Goal: Transaction & Acquisition: Purchase product/service

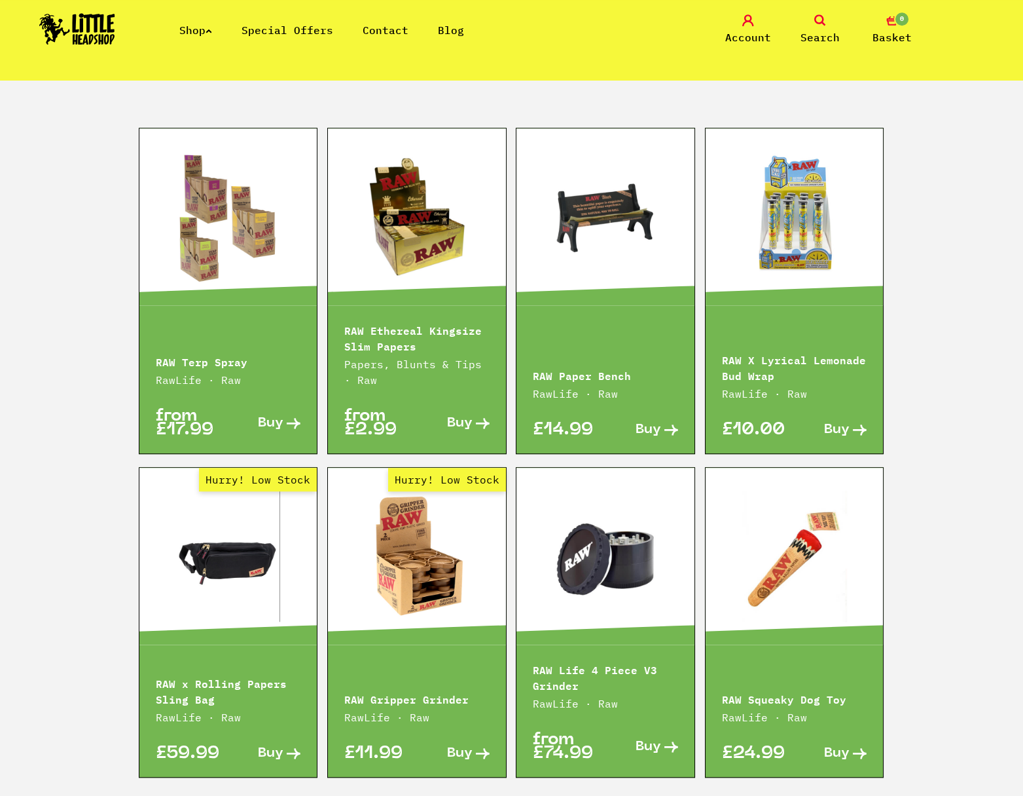
scroll to position [1801, 0]
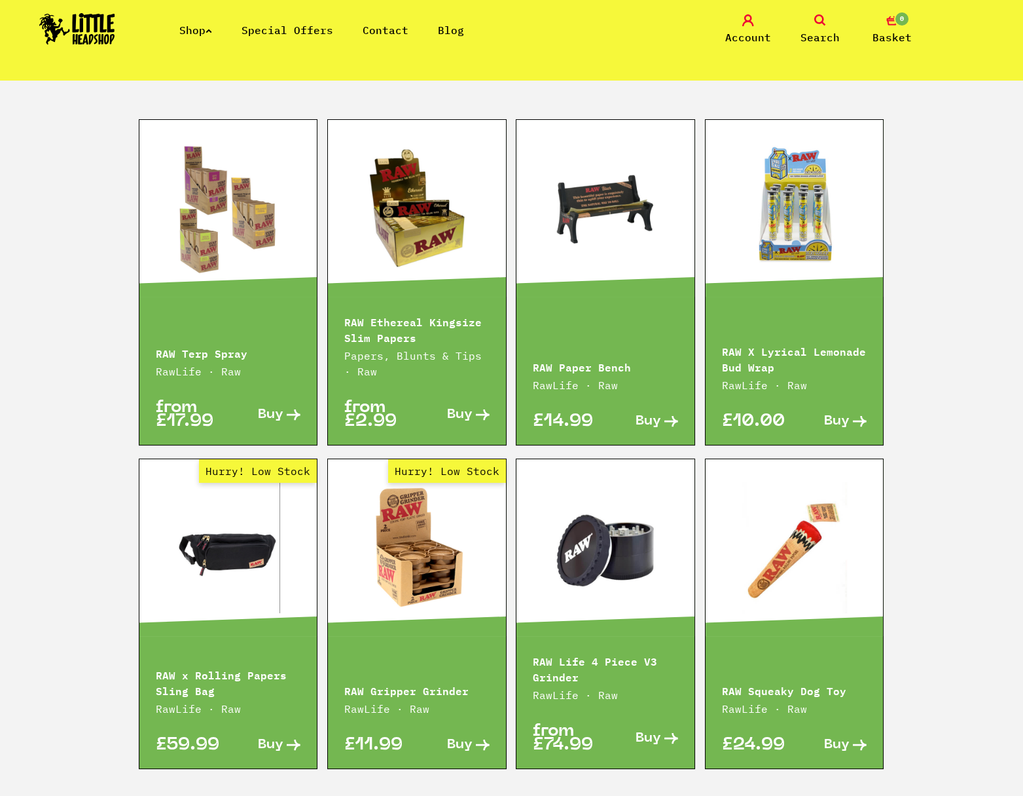
click at [418, 196] on link at bounding box center [417, 208] width 178 height 131
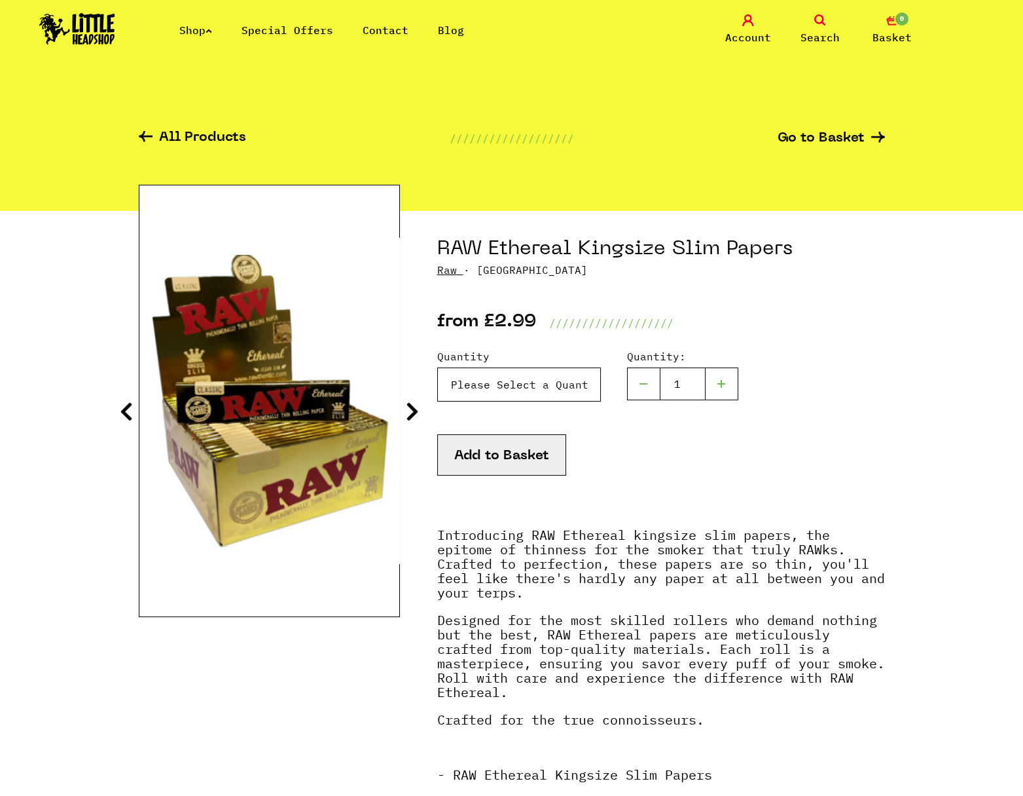
click at [437, 367] on select "Please Select a Quantity X 1 - £2.99 X 4 - £10.99 X 50 (Full Box) - £84.99" at bounding box center [519, 384] width 164 height 34
select select "1648"
click option "X 50 (Full Box) - £84.99" at bounding box center [0, 0] width 0 height 0
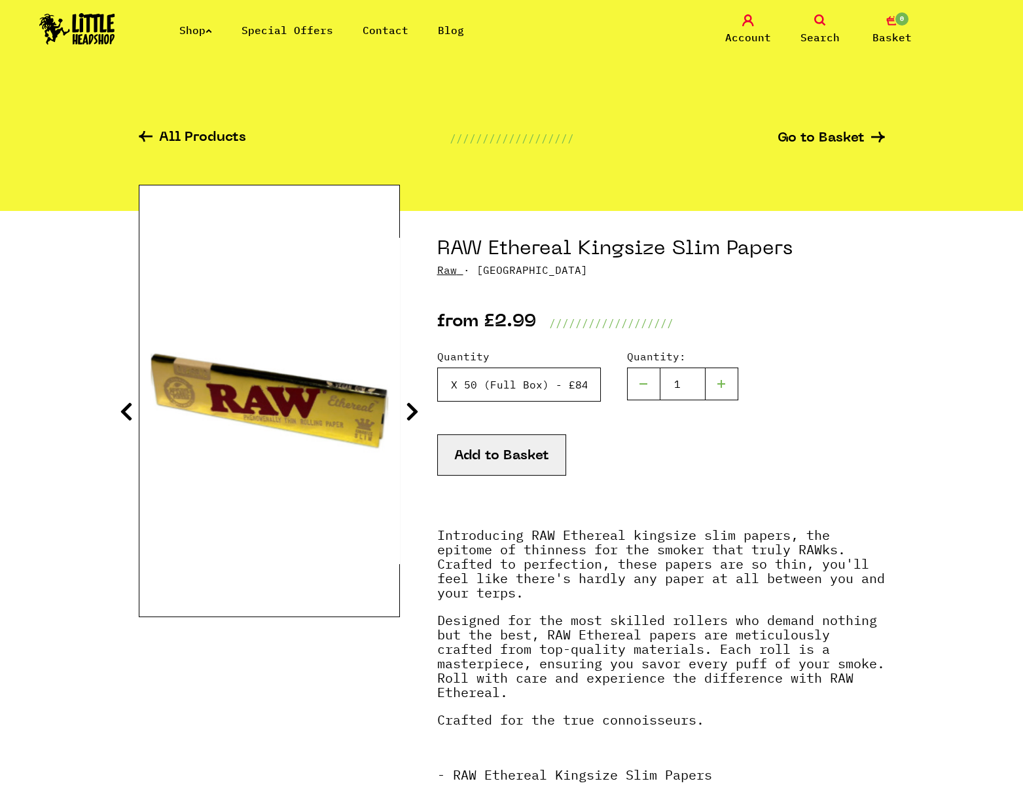
click at [437, 367] on select "Please Select a Quantity X 1 - £2.99 X 4 - £10.99 X 50 (Full Box) - £84.99" at bounding box center [519, 384] width 164 height 34
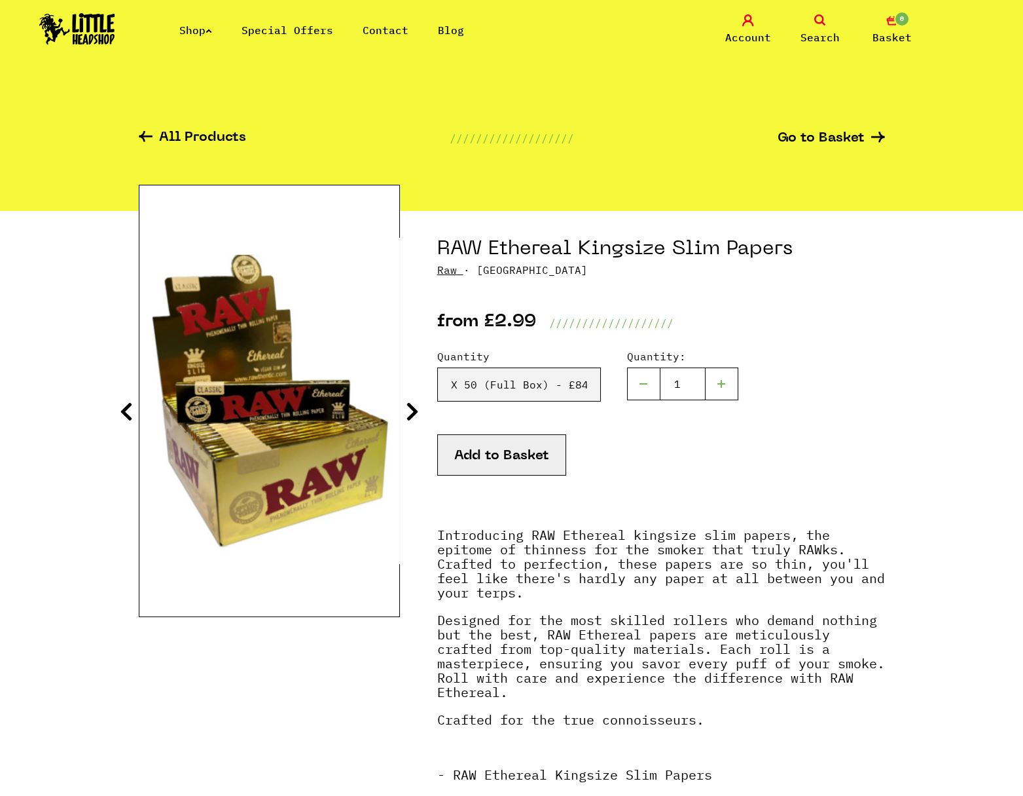
drag, startPoint x: 517, startPoint y: 382, endPoint x: 922, endPoint y: 515, distance: 426.8
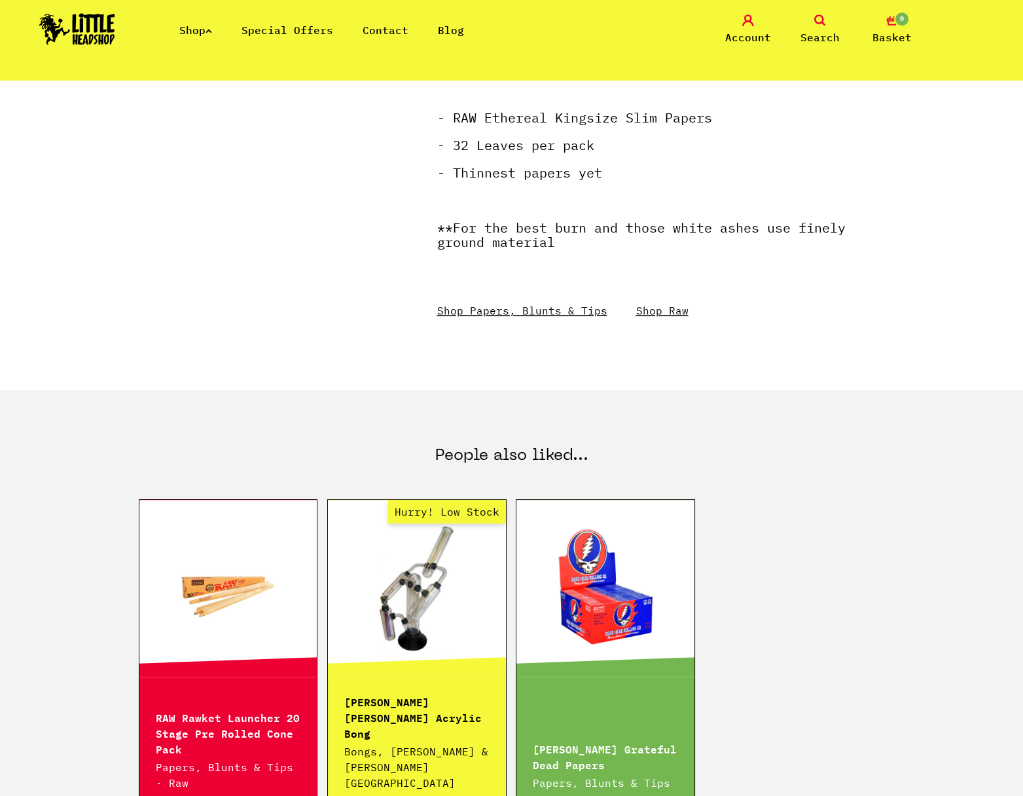
scroll to position [648, 0]
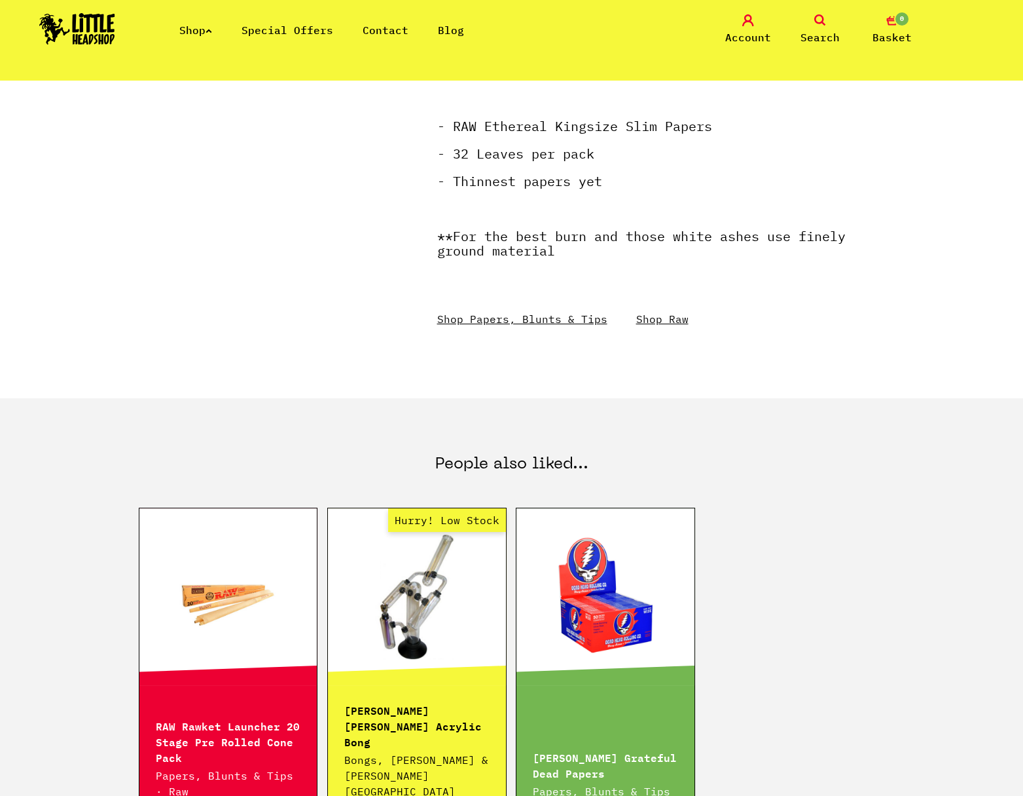
click at [655, 316] on link "Shop Raw" at bounding box center [662, 318] width 52 height 13
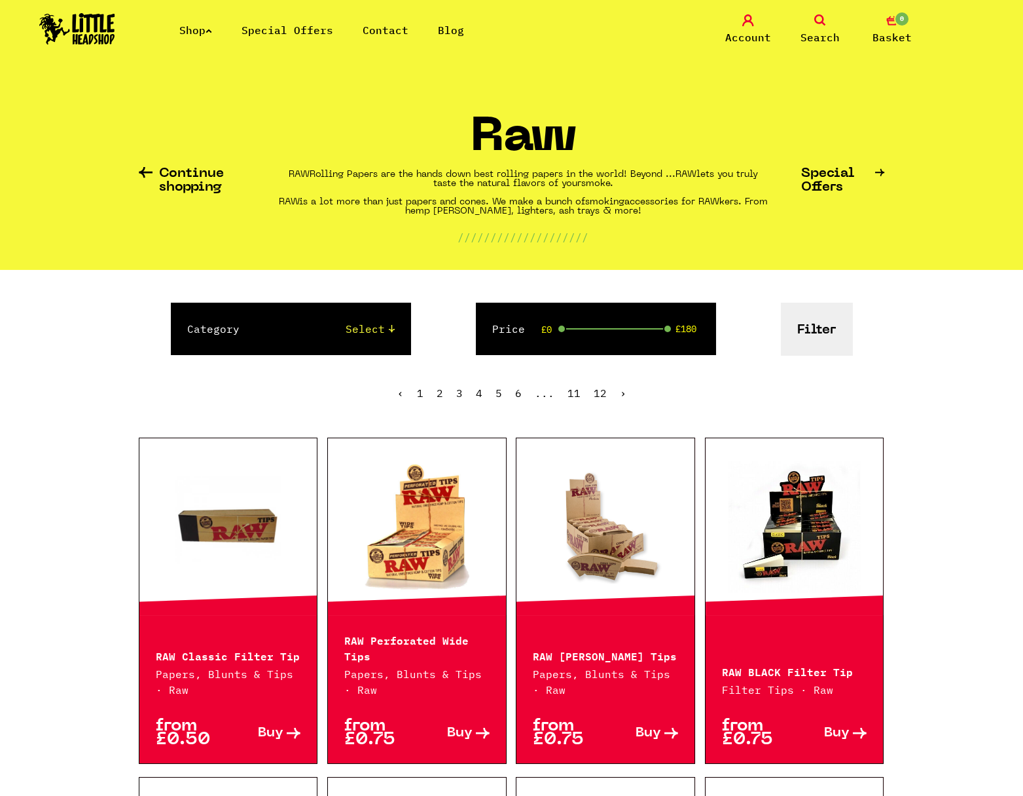
click at [394, 600] on div at bounding box center [417, 526] width 178 height 177
click at [415, 543] on link at bounding box center [417, 526] width 178 height 131
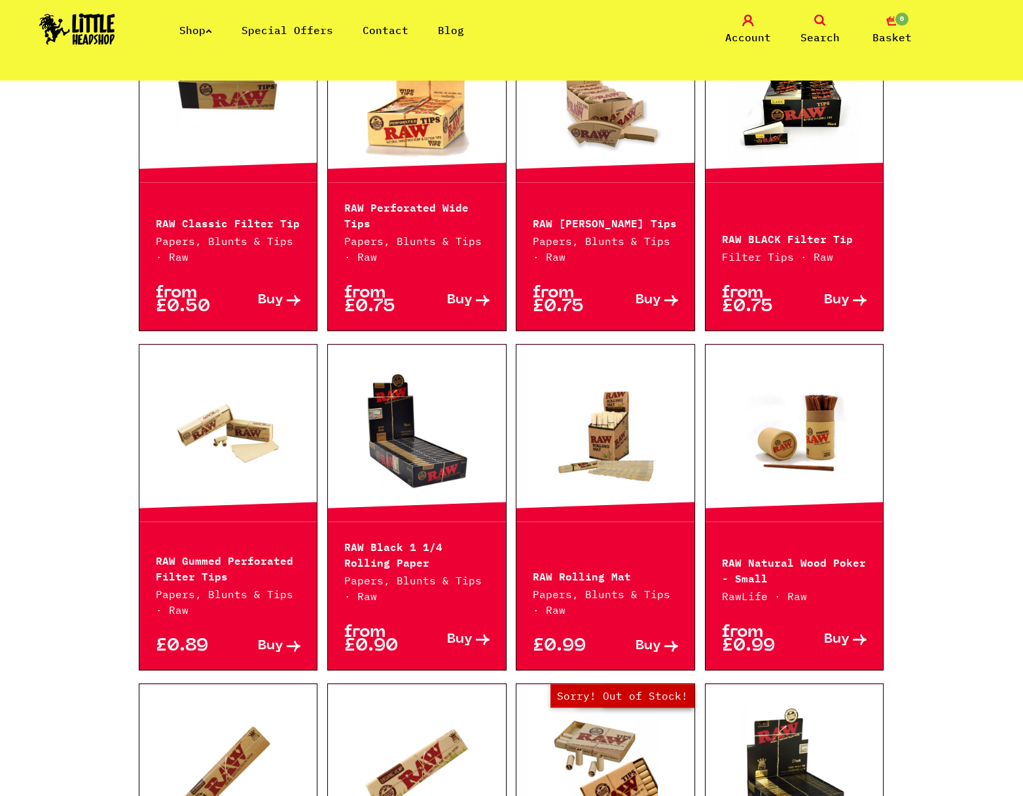
scroll to position [504, 0]
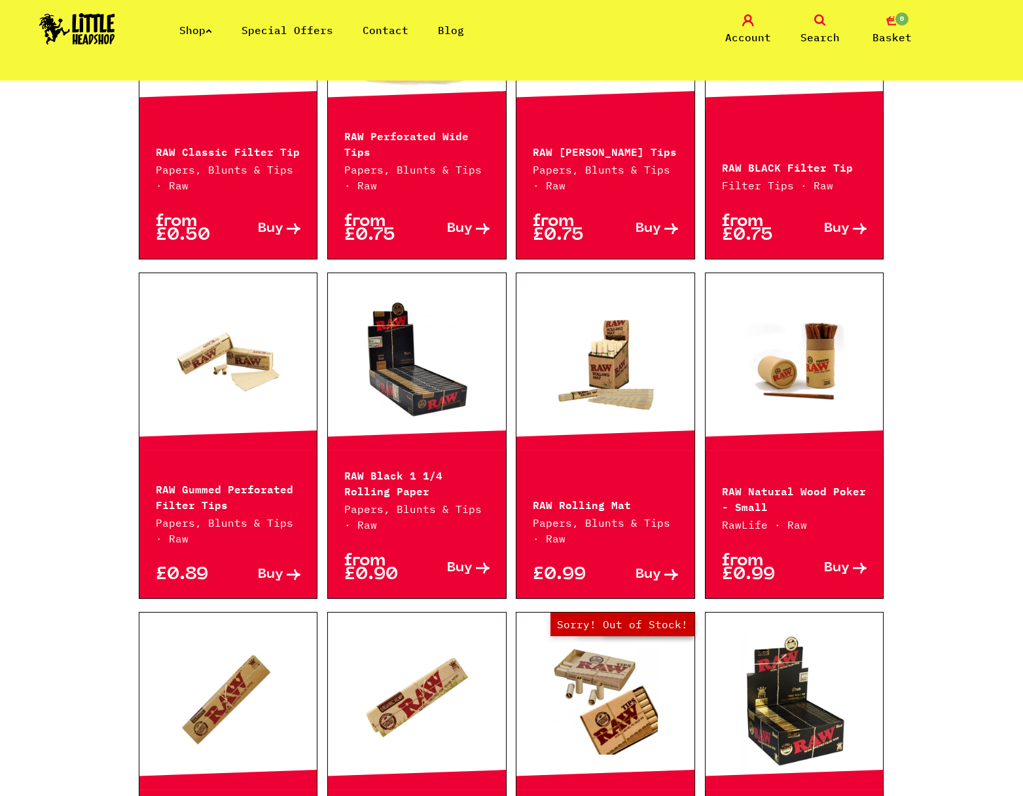
click at [428, 386] on link at bounding box center [417, 361] width 178 height 131
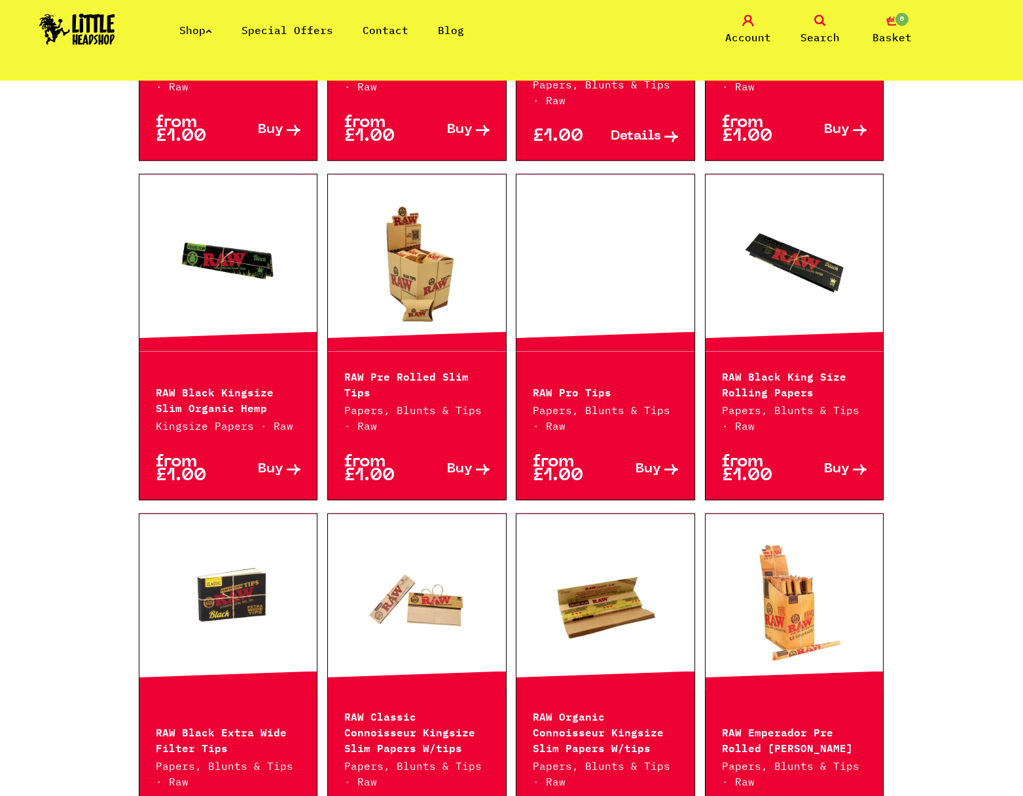
scroll to position [1297, 0]
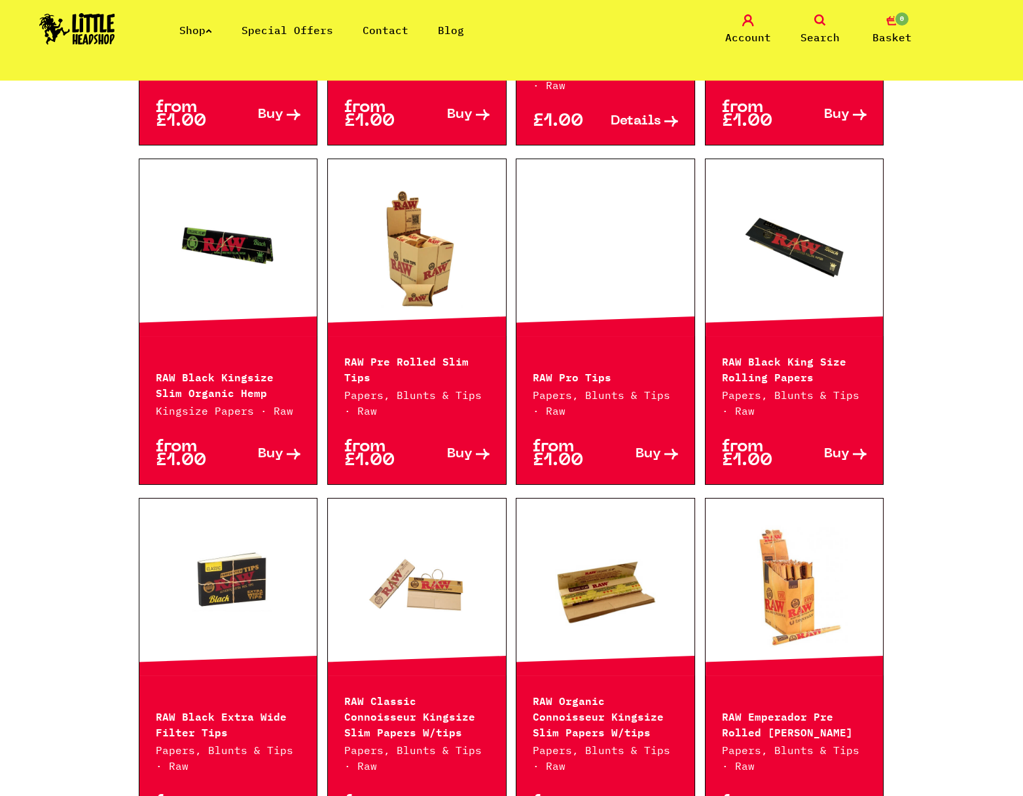
click at [796, 306] on link at bounding box center [795, 247] width 178 height 131
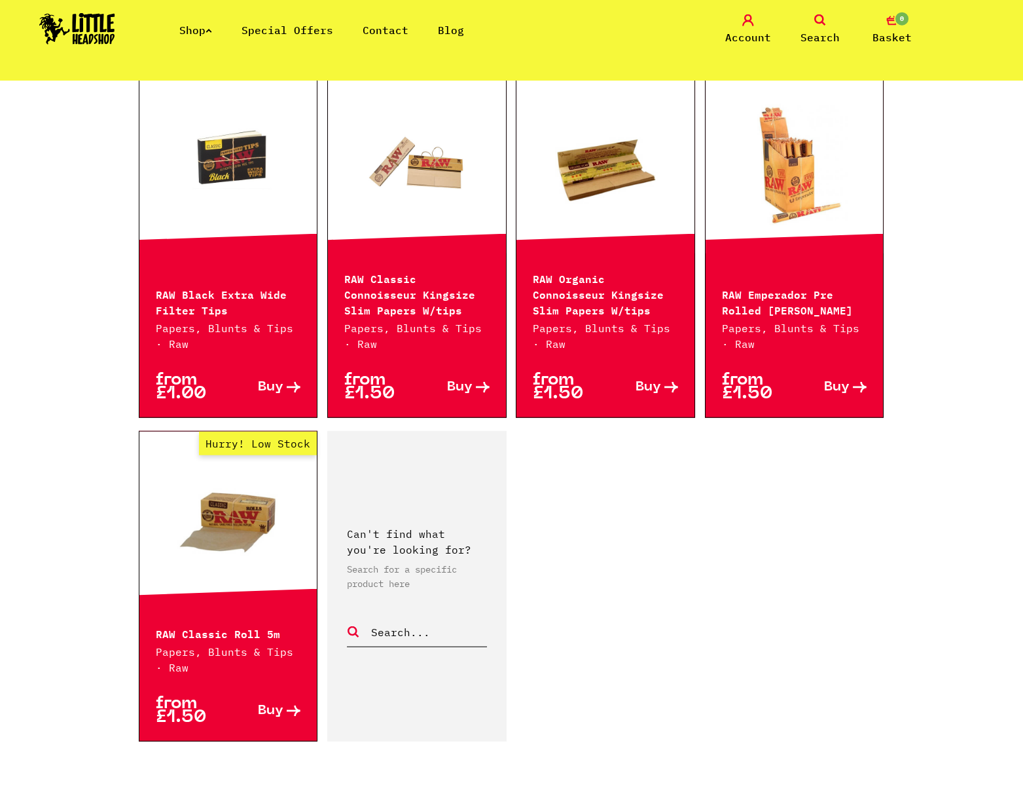
scroll to position [1945, 0]
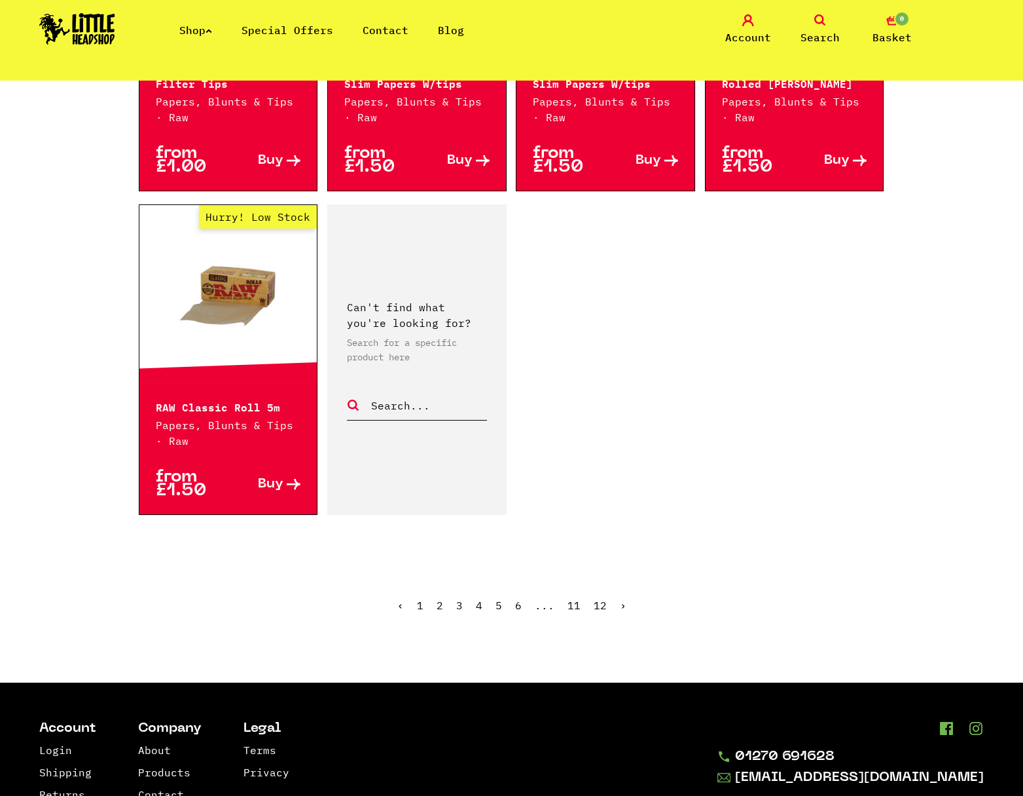
click at [620, 608] on link "›" at bounding box center [623, 604] width 7 height 13
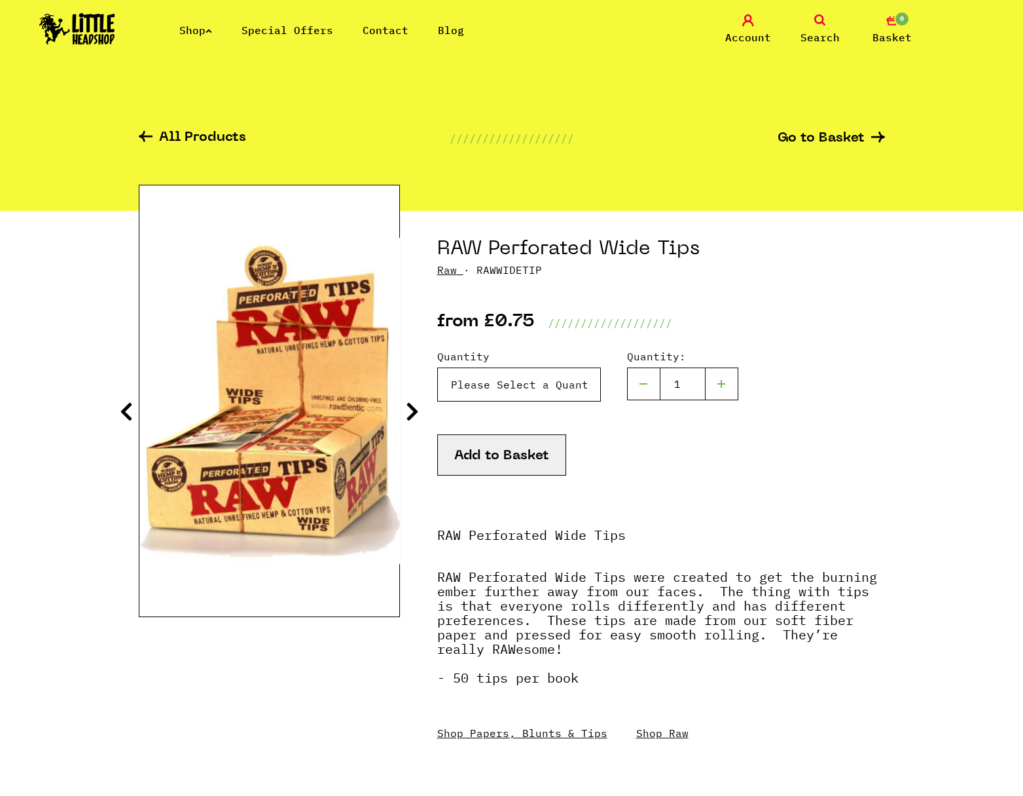
click at [437, 367] on select "Please Select a Quantity X 1 - £0.75 X 2 - £1.00 X 50 (full box) - £16.99" at bounding box center [519, 384] width 164 height 34
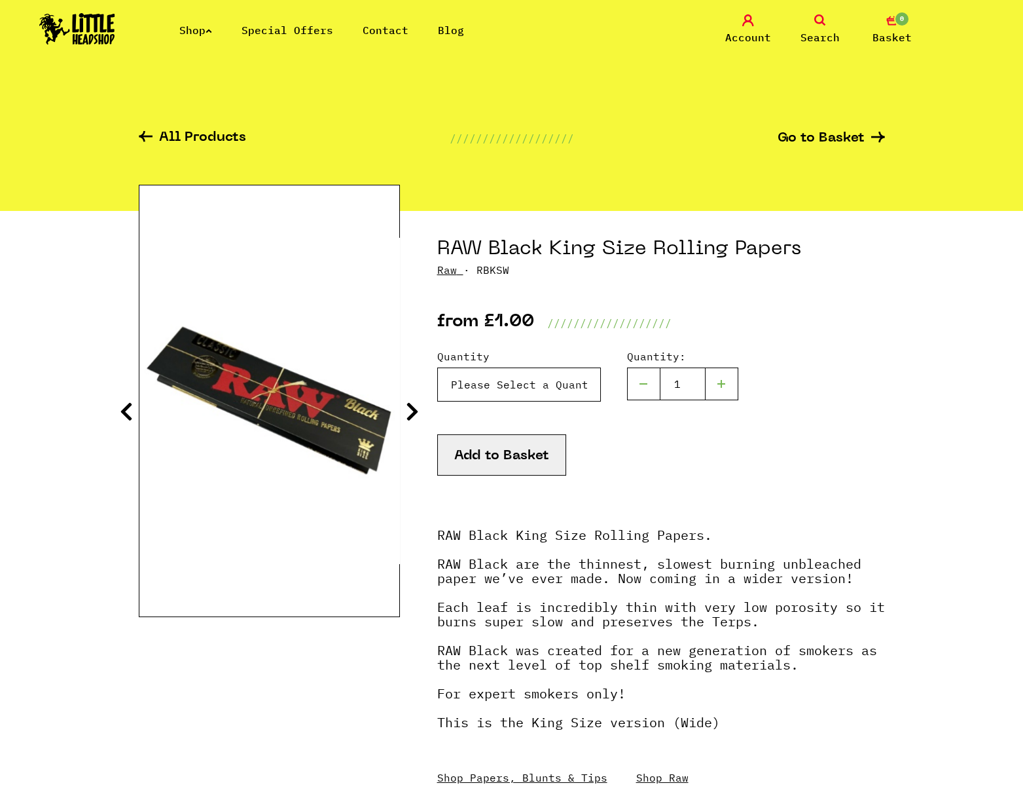
click at [437, 367] on select "Please Select a Quantity x 1 - £1.00 x 6 - £5.00 x 50 (Full Box) - £34.99" at bounding box center [519, 384] width 164 height 34
click at [507, 545] on p "RAW Black King Size Rolling Papers. RAW Black are the thinnest, slowest burning…" at bounding box center [661, 642] width 448 height 229
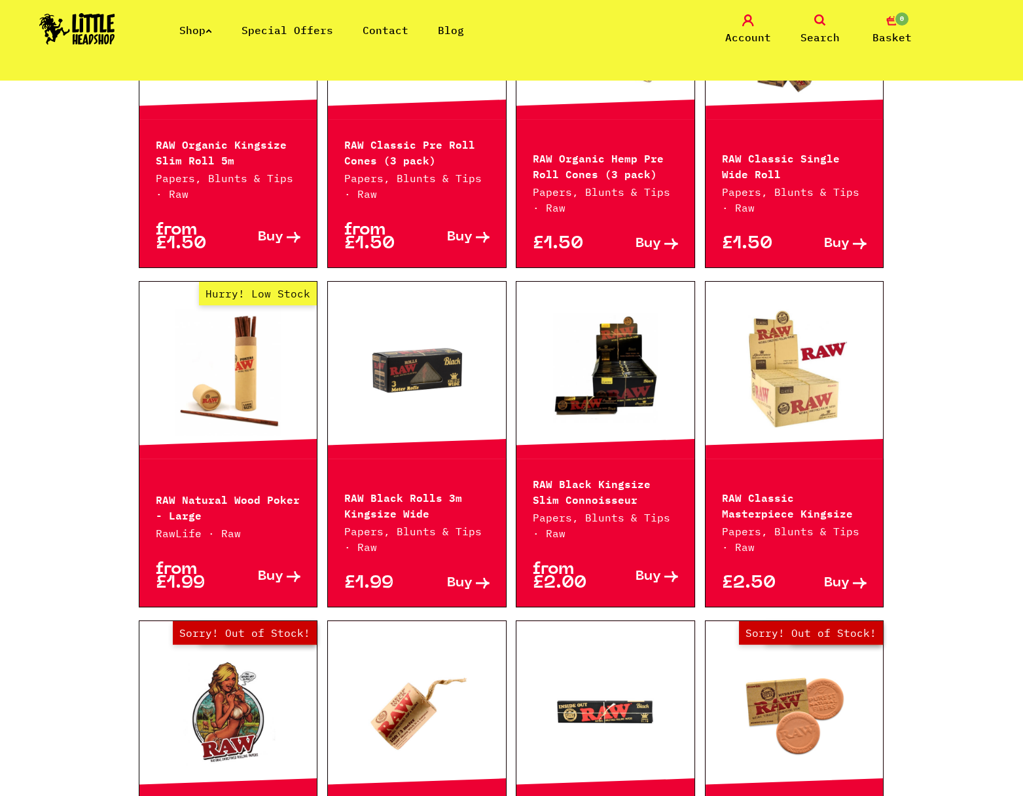
scroll to position [504, 0]
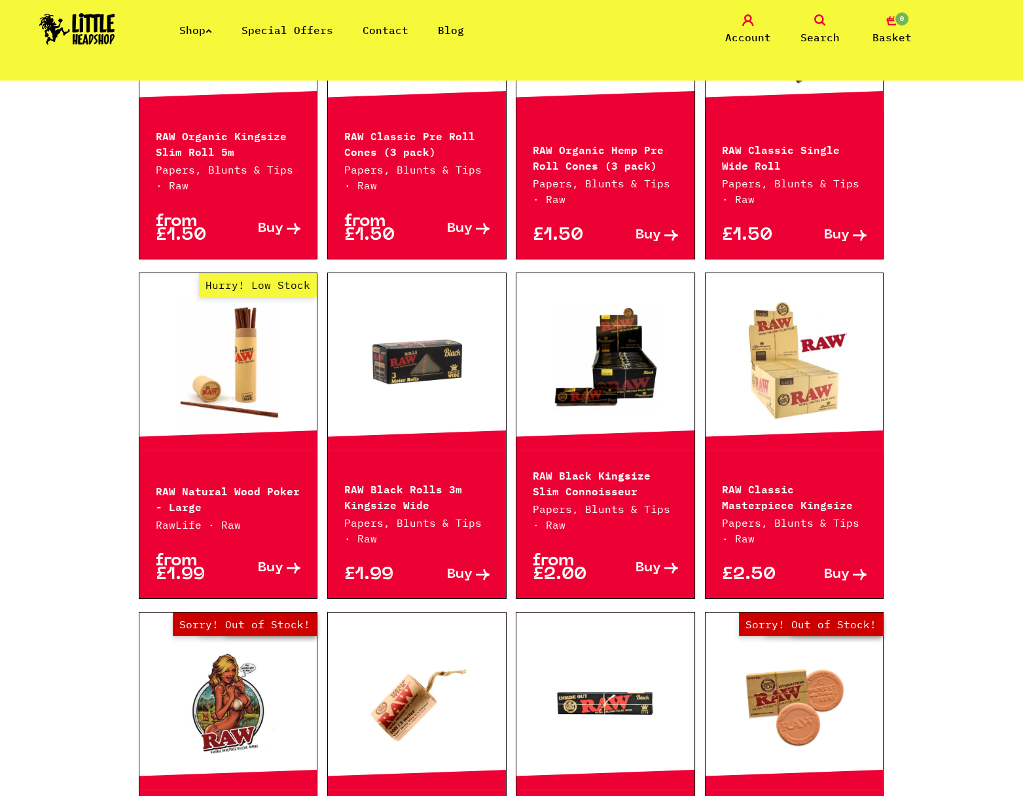
click at [436, 378] on link at bounding box center [417, 361] width 178 height 131
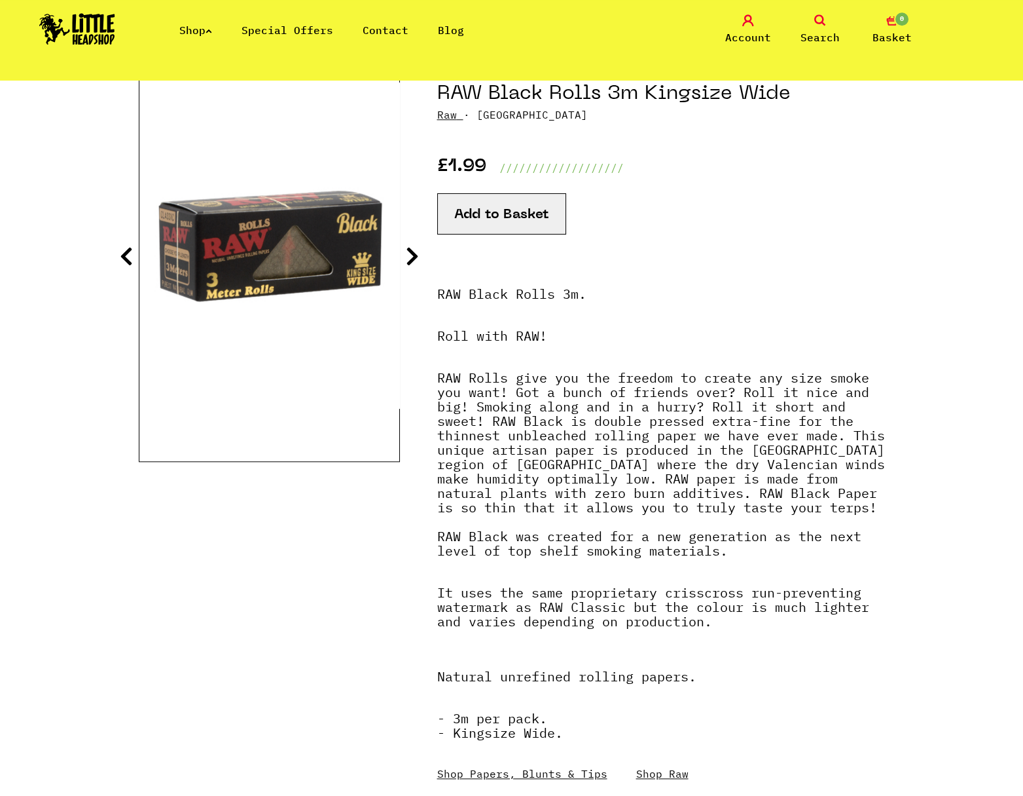
scroll to position [144, 0]
